Goal: Transaction & Acquisition: Purchase product/service

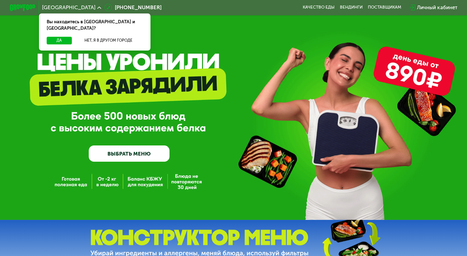
click at [133, 150] on link "ВЫБРАТЬ МЕНЮ" at bounding box center [129, 154] width 81 height 16
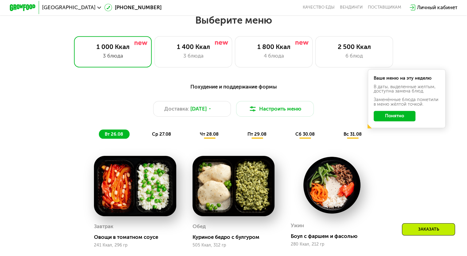
scroll to position [276, 0]
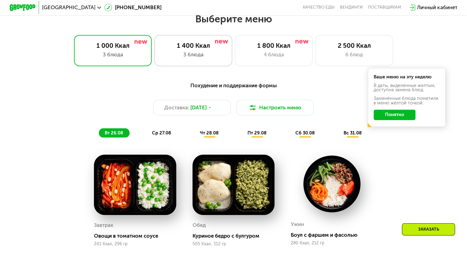
click at [199, 59] on div "3 блюда" at bounding box center [193, 55] width 64 height 8
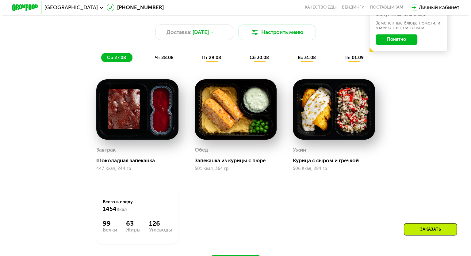
scroll to position [333, 0]
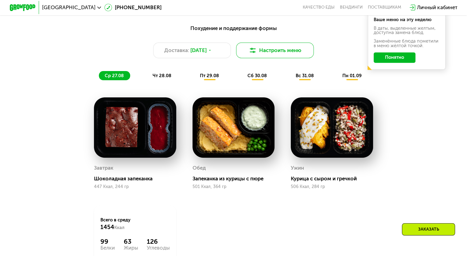
click at [267, 54] on button "Настроить меню" at bounding box center [275, 51] width 78 height 16
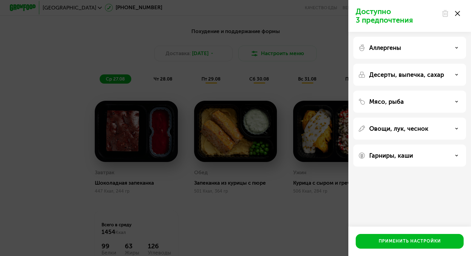
click at [410, 49] on div "Аллергены" at bounding box center [409, 47] width 103 height 7
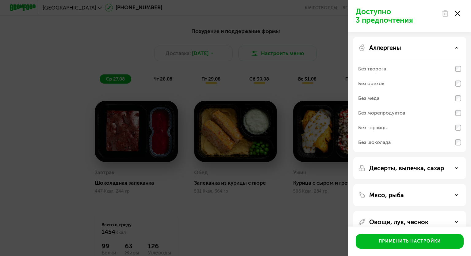
click at [410, 49] on div "Аллергены" at bounding box center [409, 47] width 103 height 7
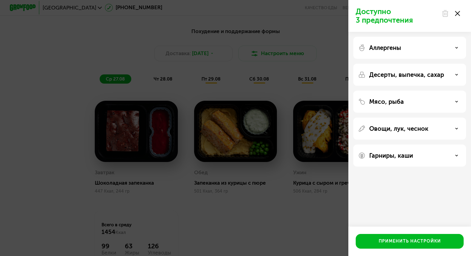
click at [436, 161] on div "Гарниры, каши" at bounding box center [409, 156] width 113 height 22
click at [432, 156] on div "Гарниры, каши" at bounding box center [409, 155] width 103 height 7
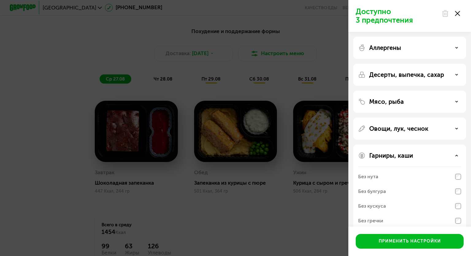
scroll to position [25, 0]
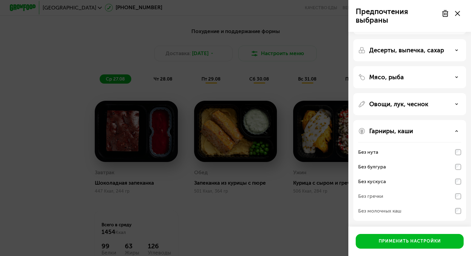
click at [461, 213] on div "Гарниры, каши Без нута Без булгура Без кускуса Без гречки Без молочных каш" at bounding box center [409, 170] width 113 height 101
click at [459, 160] on div "Без нута" at bounding box center [409, 167] width 103 height 15
click at [445, 139] on div "Гарниры, каши Без нута Без булгура Без кускуса Без гречки Без молочных каш" at bounding box center [409, 170] width 113 height 101
click at [439, 136] on div "Гарниры, каши Без нута Без булгура Без кускуса Без гречки Без молочных каш" at bounding box center [409, 170] width 113 height 101
click at [455, 128] on div "Гарниры, каши" at bounding box center [409, 131] width 103 height 7
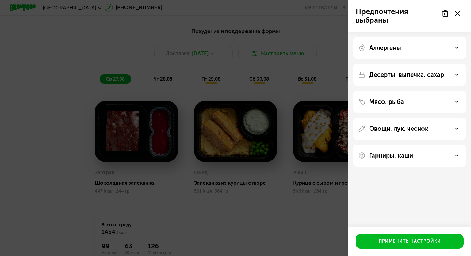
scroll to position [0, 0]
click at [441, 131] on div "Овощи, лук, чеснок" at bounding box center [409, 128] width 103 height 7
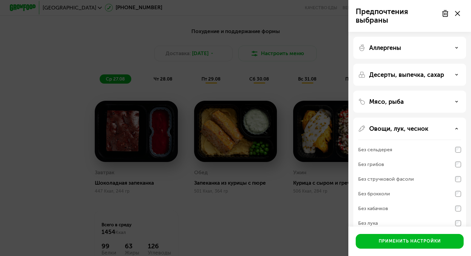
click at [435, 98] on div "Мясо, рыба" at bounding box center [409, 101] width 103 height 7
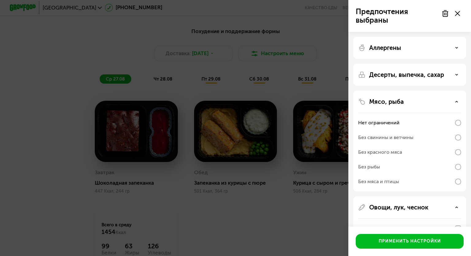
click at [450, 135] on div "Без свинины и ветчины" at bounding box center [409, 137] width 103 height 15
click at [450, 136] on div "Без свинины и ветчины" at bounding box center [409, 137] width 103 height 15
click at [454, 137] on div "Без свинины и ветчины" at bounding box center [409, 137] width 103 height 15
click at [397, 138] on div "Без свинины и ветчины" at bounding box center [385, 137] width 55 height 7
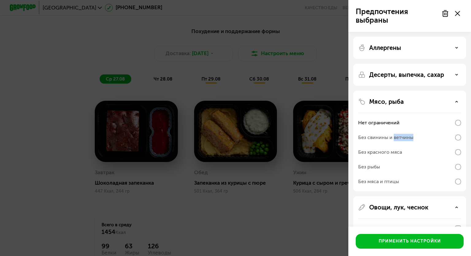
click at [397, 138] on div "Без свинины и ветчины" at bounding box center [385, 137] width 55 height 7
click at [402, 77] on p "Десерты, выпечка, сахар" at bounding box center [406, 74] width 75 height 7
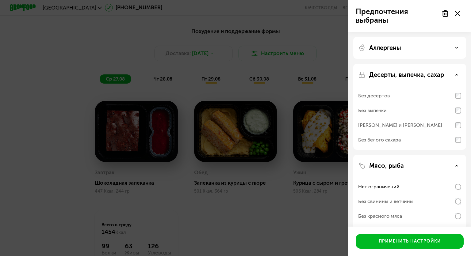
click at [415, 112] on div "Без выпечки" at bounding box center [409, 110] width 103 height 15
click at [460, 98] on div "Без десертов Без выпечки Без сэндвичей и круассанов Без белого сахара" at bounding box center [409, 118] width 103 height 64
click at [459, 16] on div at bounding box center [451, 13] width 26 height 12
click at [456, 15] on icon at bounding box center [457, 13] width 5 height 5
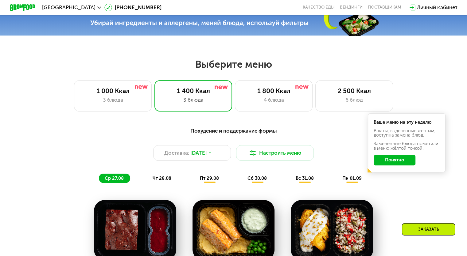
scroll to position [230, 0]
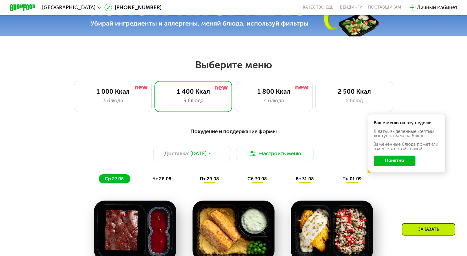
click at [394, 163] on button "Понятно" at bounding box center [394, 161] width 42 height 10
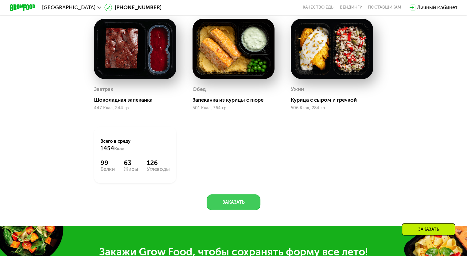
scroll to position [413, 0]
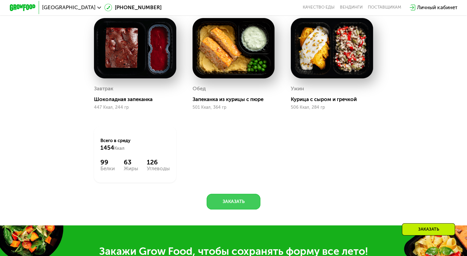
click at [240, 207] on button "Заказать" at bounding box center [233, 202] width 54 height 16
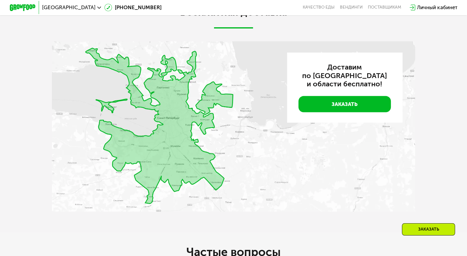
scroll to position [1323, 0]
